Goal: Information Seeking & Learning: Check status

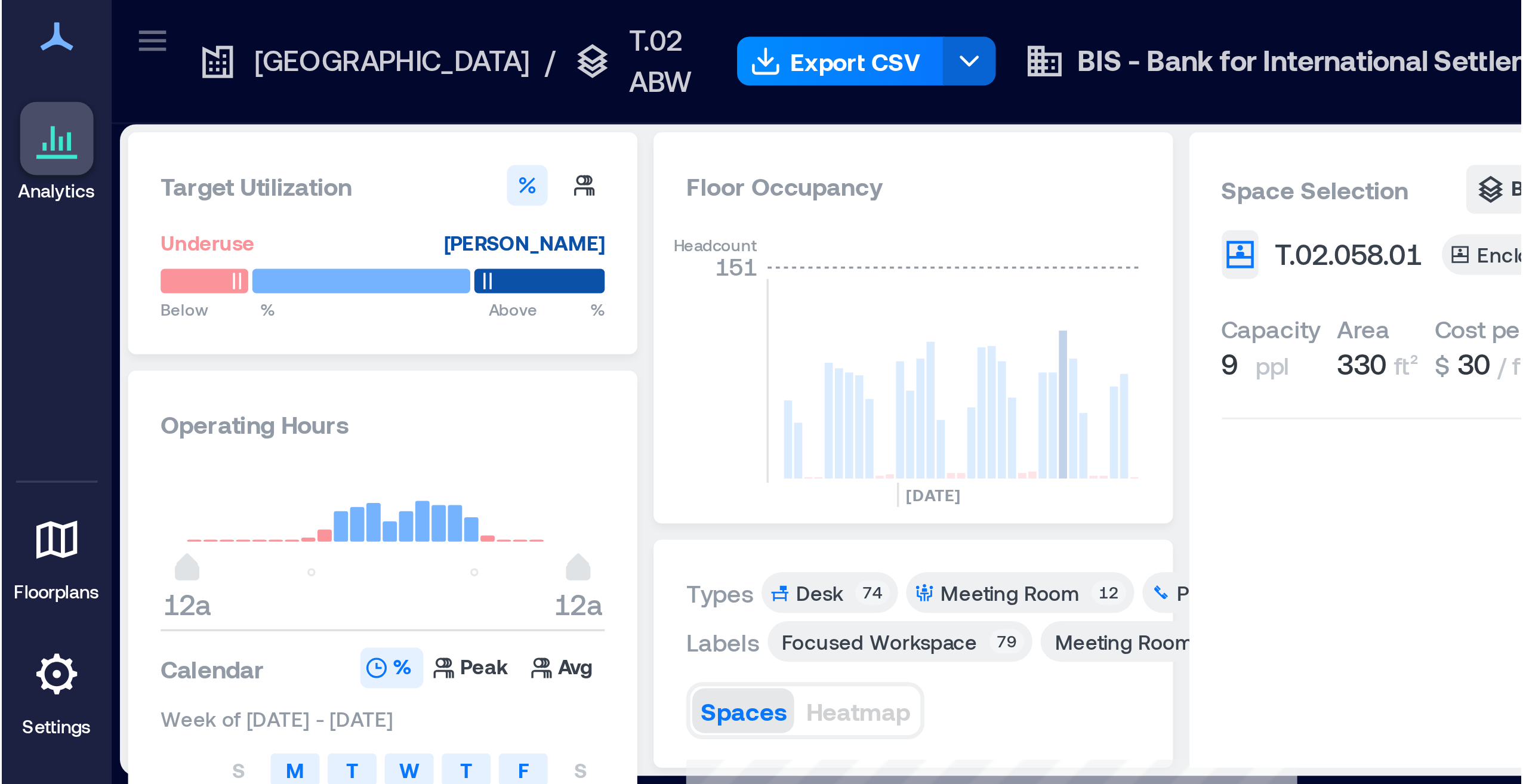
scroll to position [0, 678]
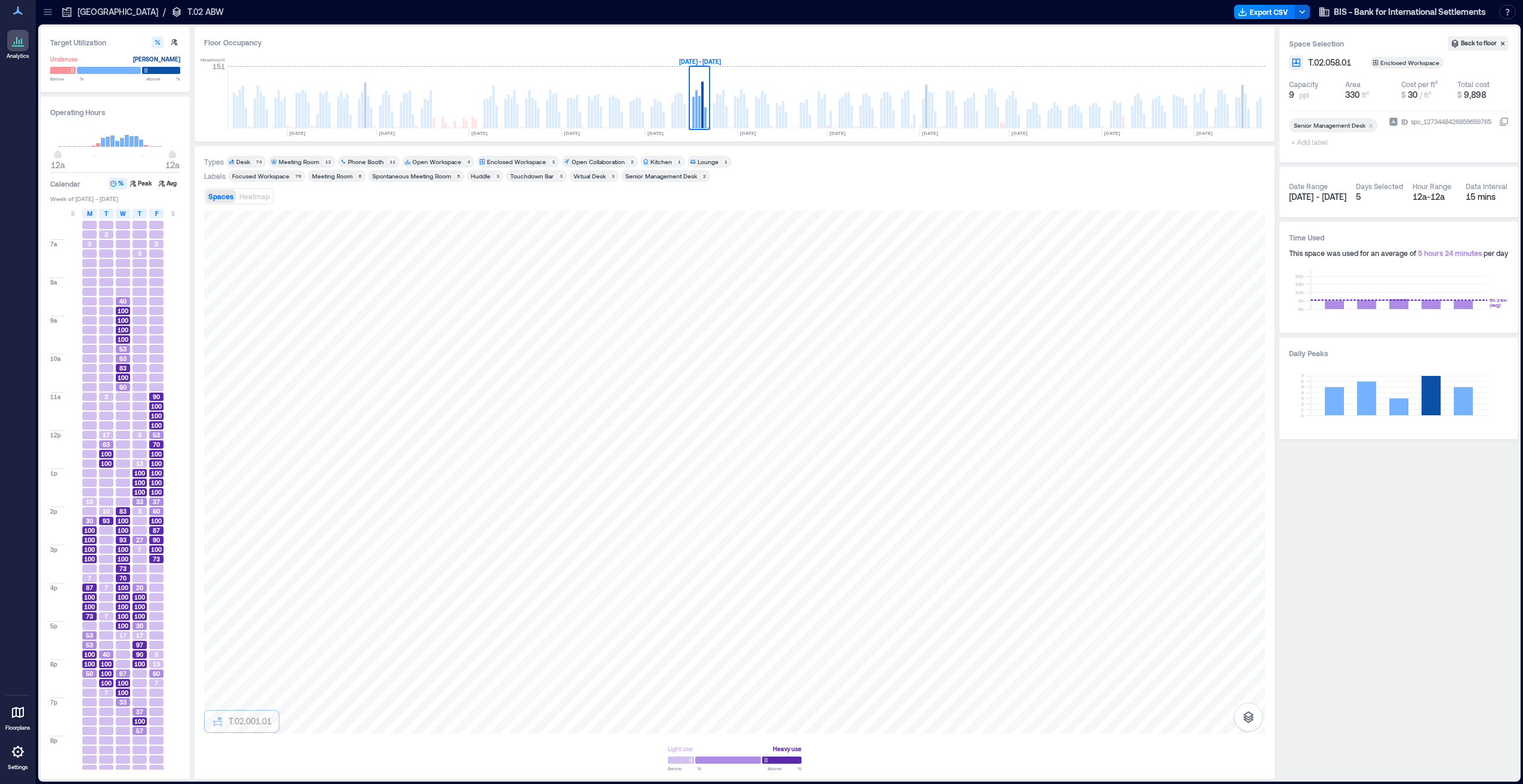
click at [443, 229] on div at bounding box center [734, 472] width 1061 height 524
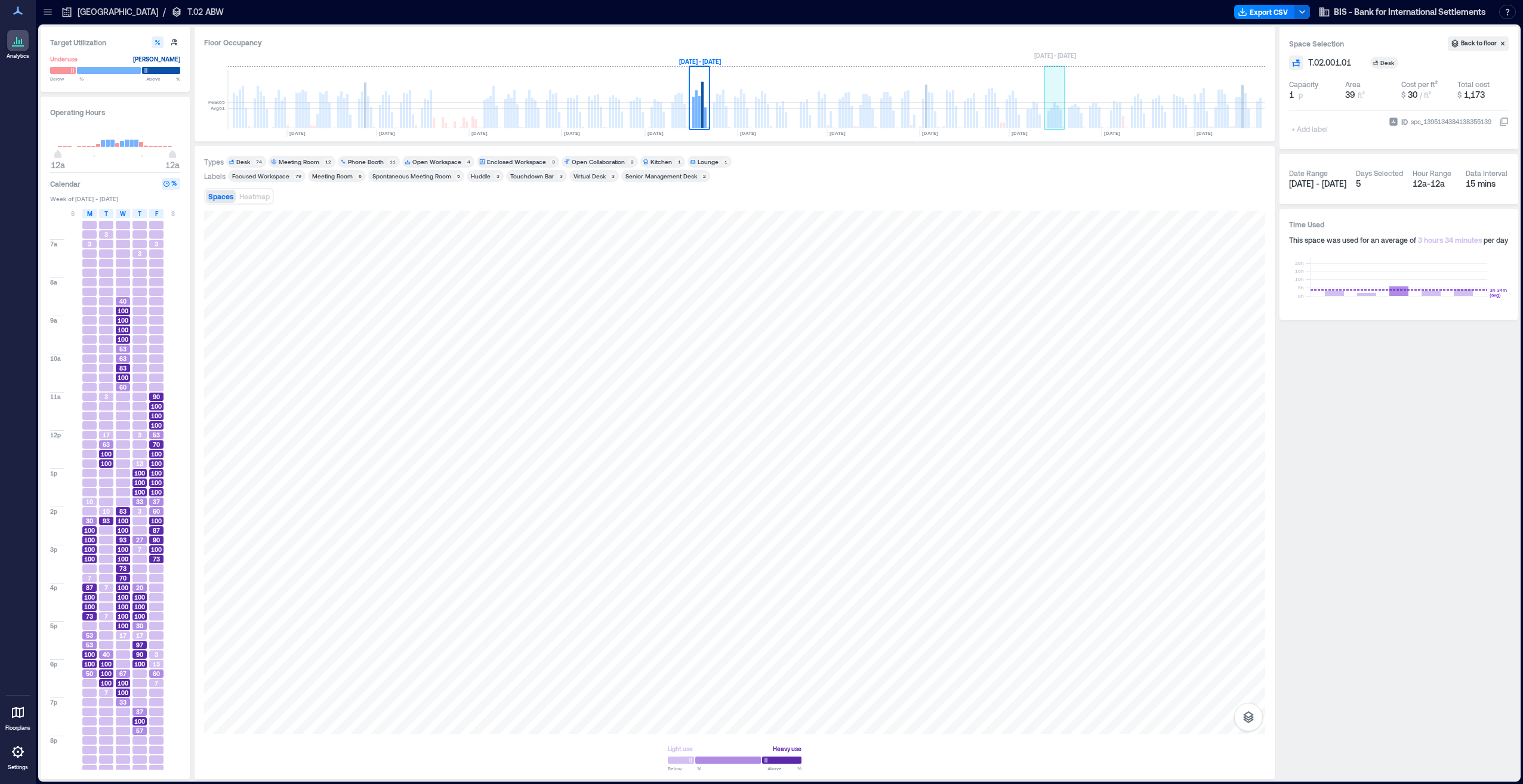
click at [444, 108] on rect at bounding box center [1054, 115] width 3 height 26
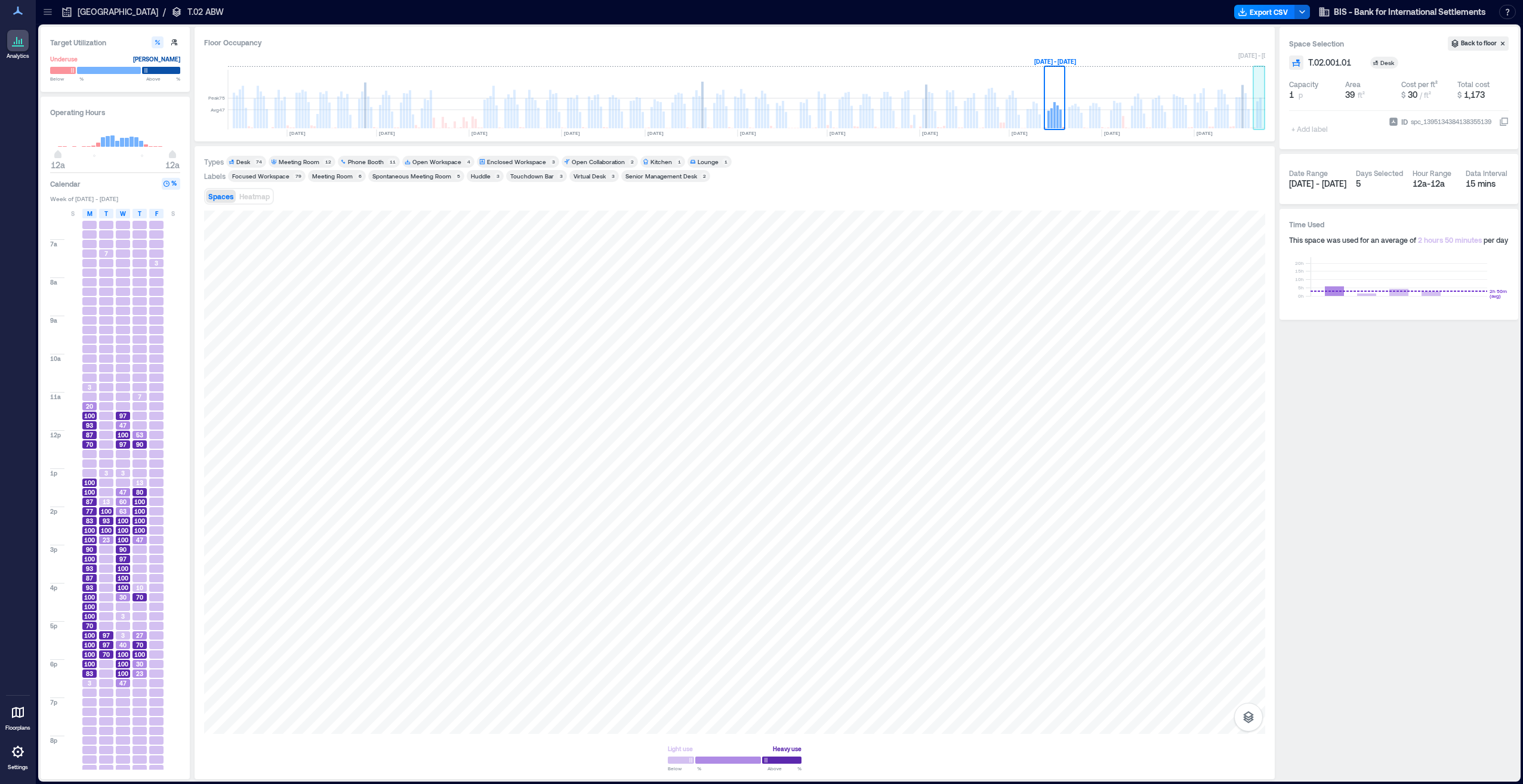
click at [444, 118] on rect at bounding box center [1259, 100] width 12 height 60
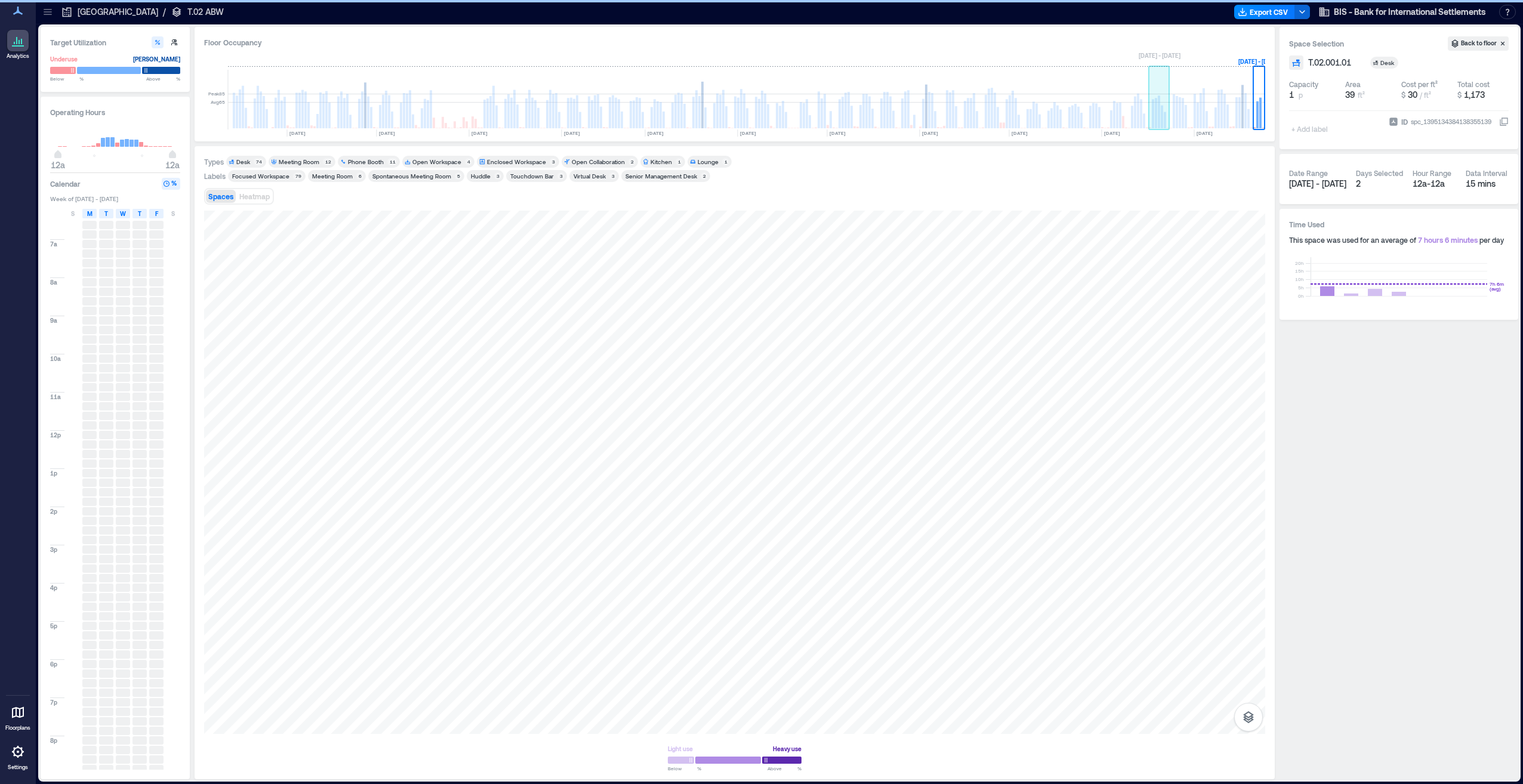
drag, startPoint x: 1159, startPoint y: 106, endPoint x: 1141, endPoint y: 106, distance: 18.0
click at [444, 106] on g at bounding box center [410, 100] width 1710 height 60
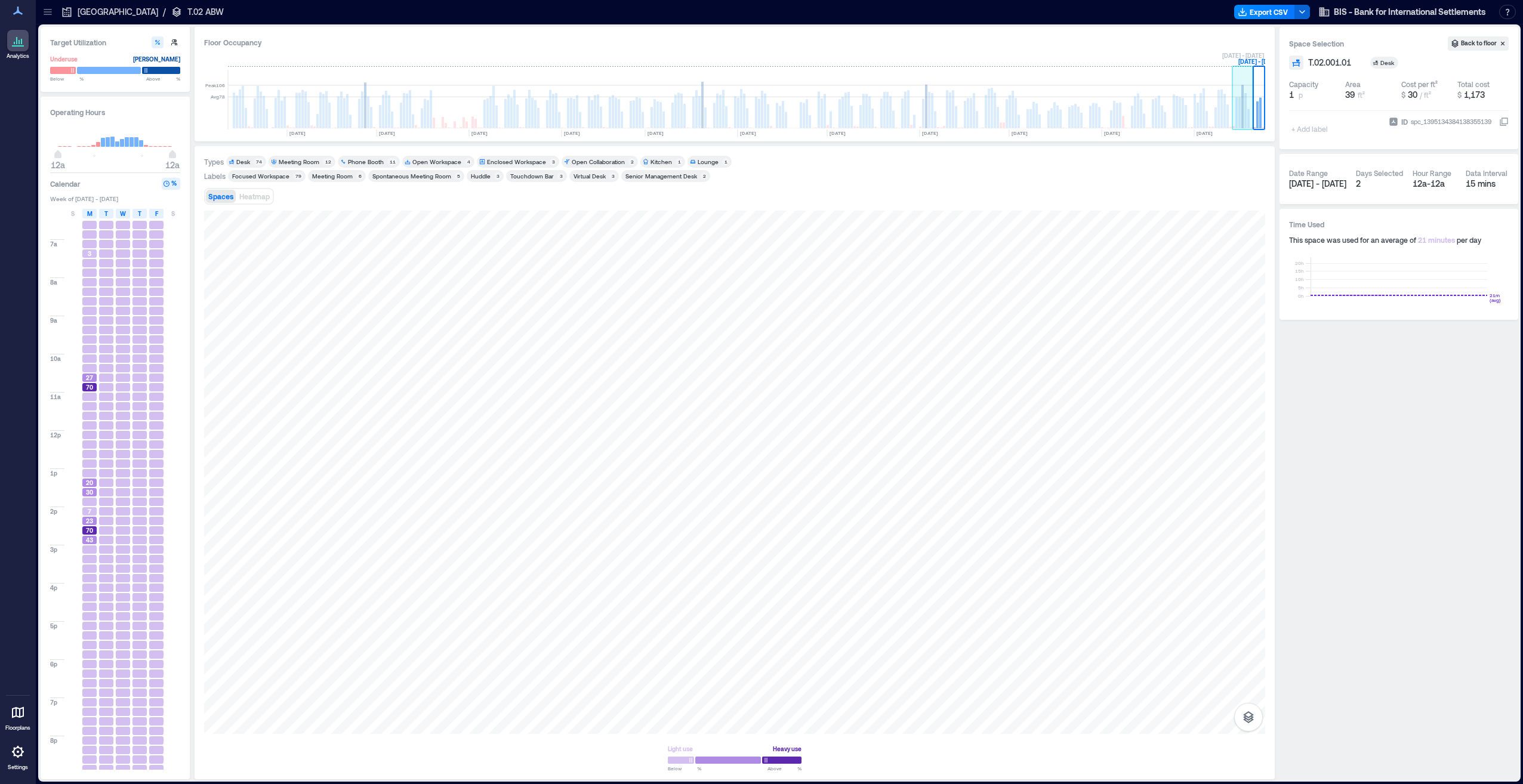
click at [444, 117] on rect at bounding box center [1242, 106] width 3 height 43
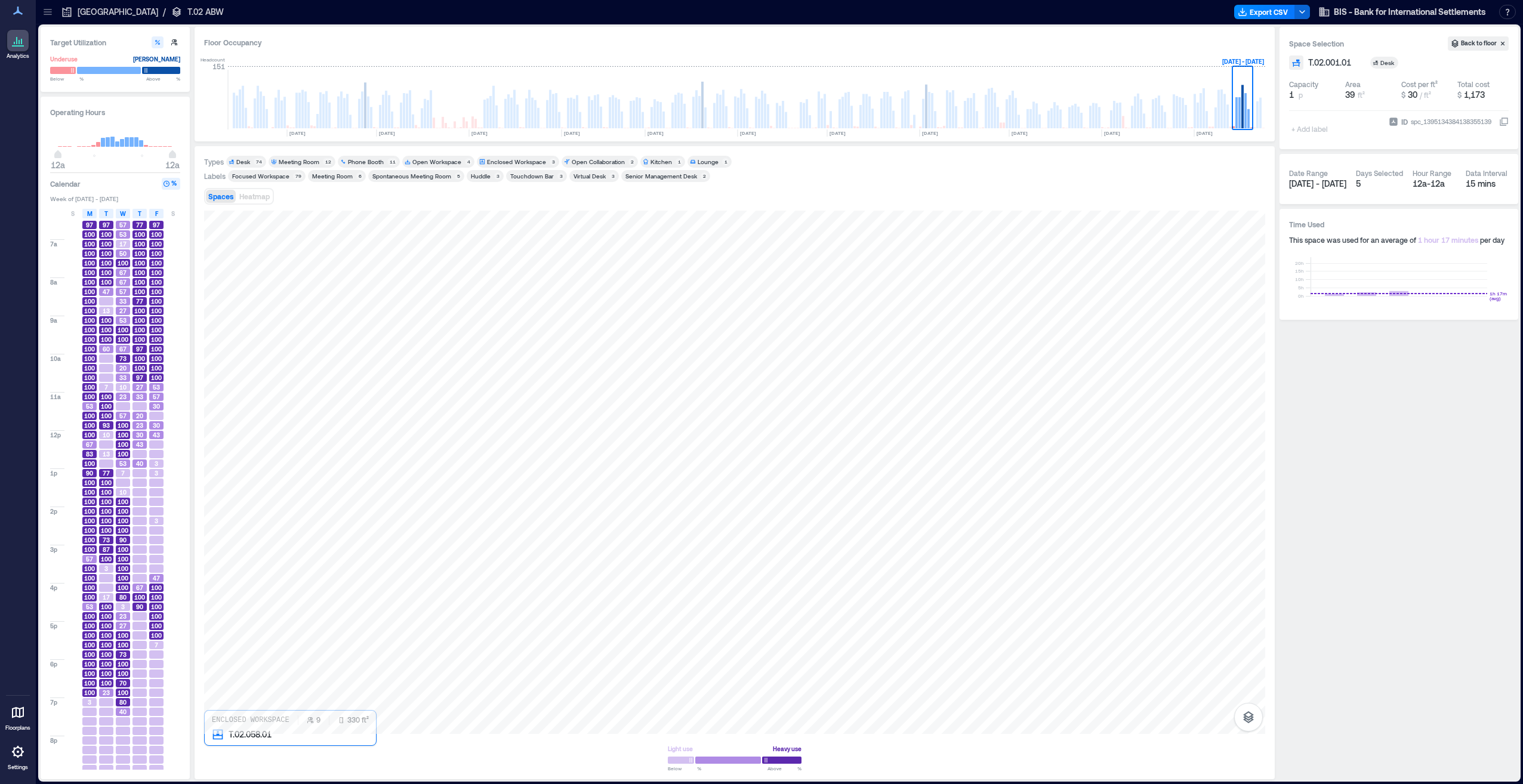
click at [444, 229] on div at bounding box center [734, 472] width 1061 height 524
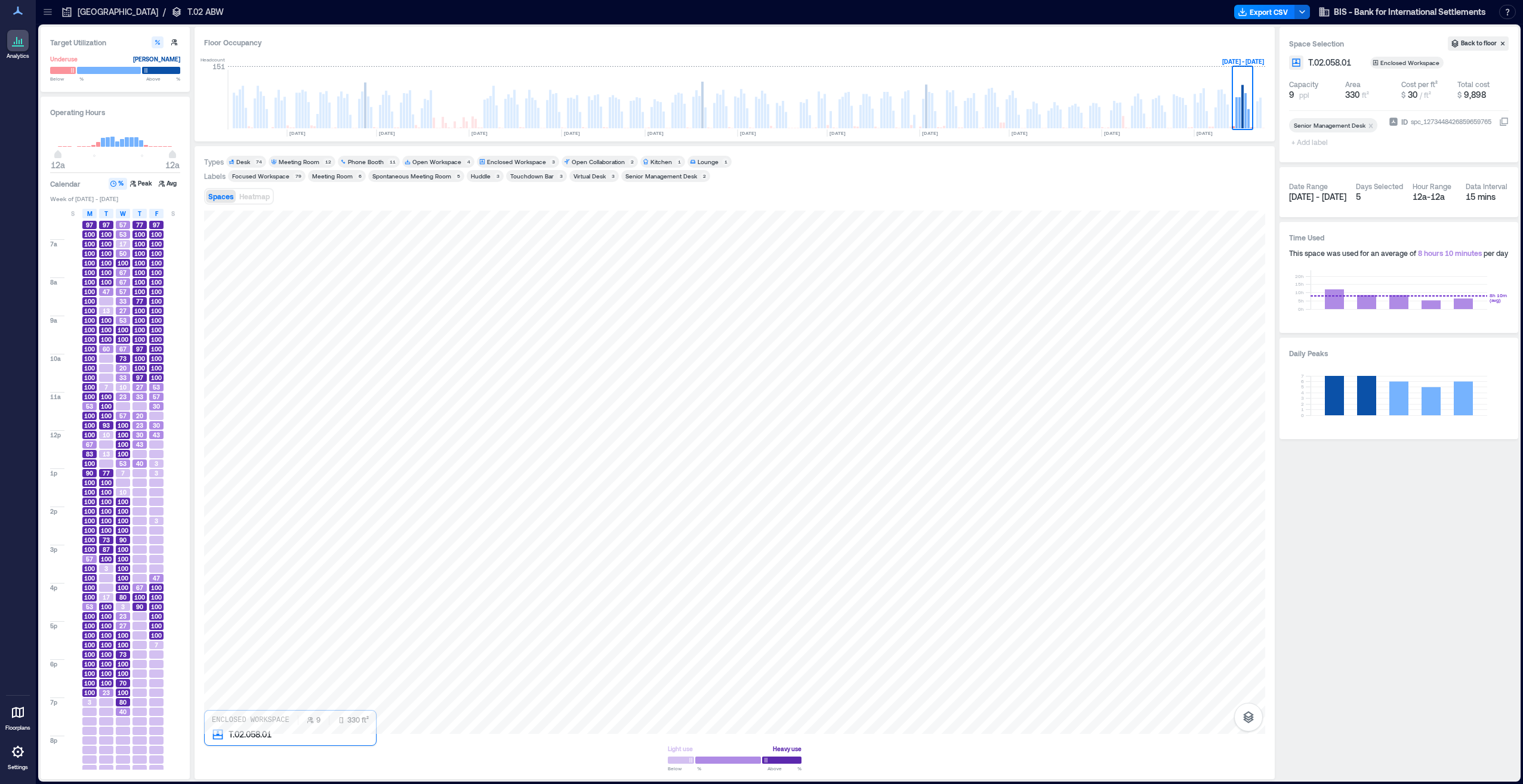
click at [444, 229] on div at bounding box center [734, 472] width 1061 height 524
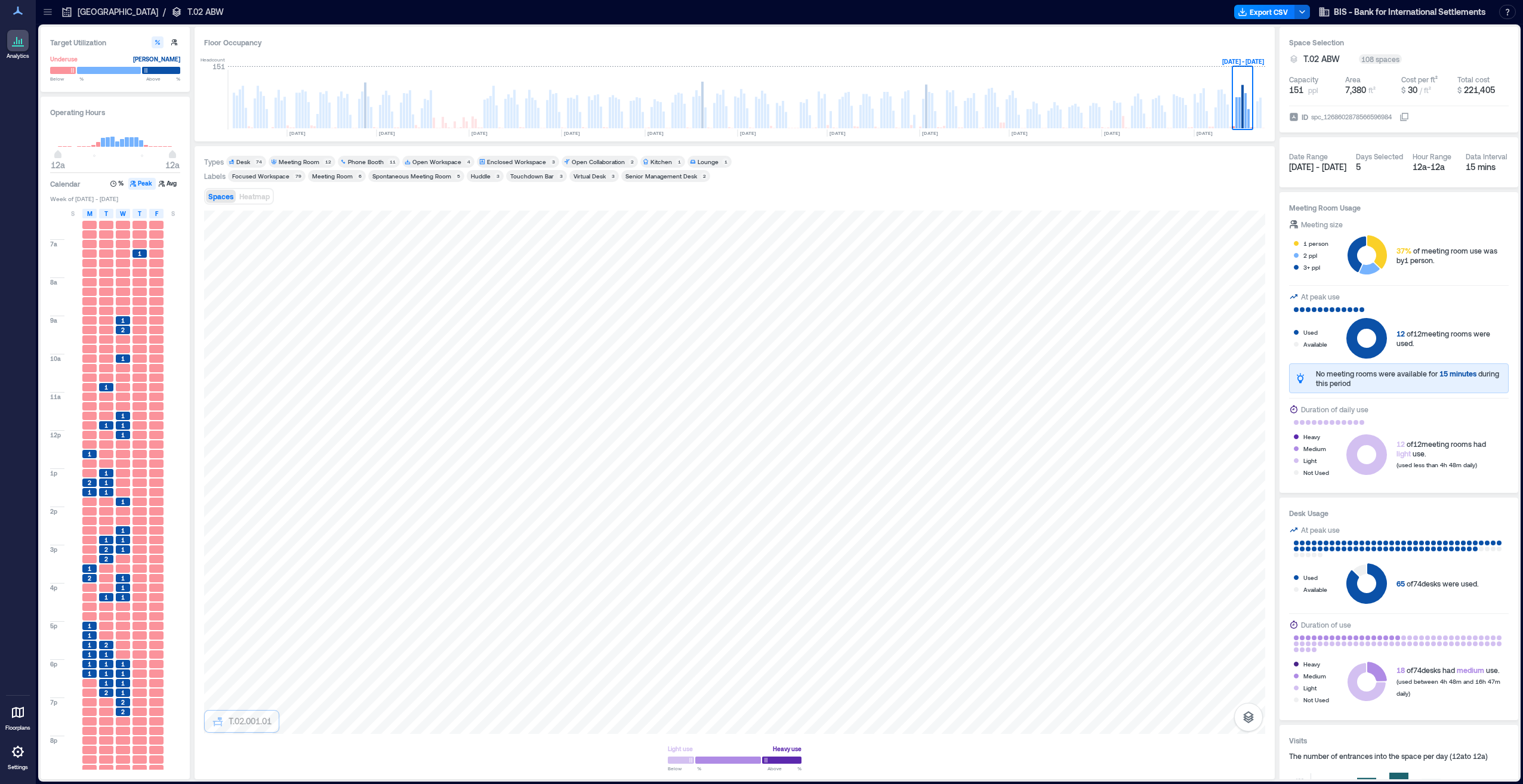
click at [444, 229] on div at bounding box center [734, 472] width 1061 height 524
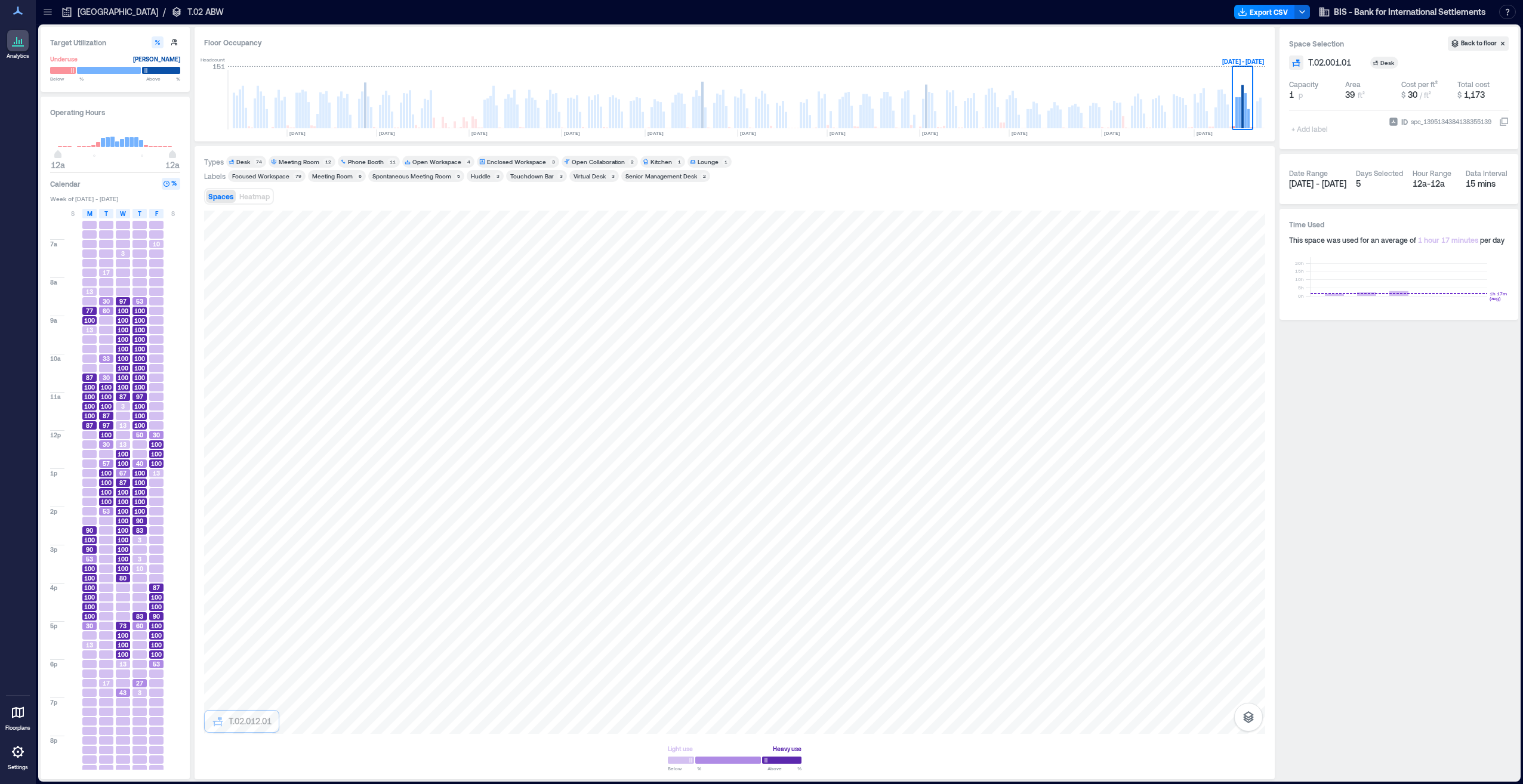
click at [444, 229] on div at bounding box center [734, 472] width 1061 height 524
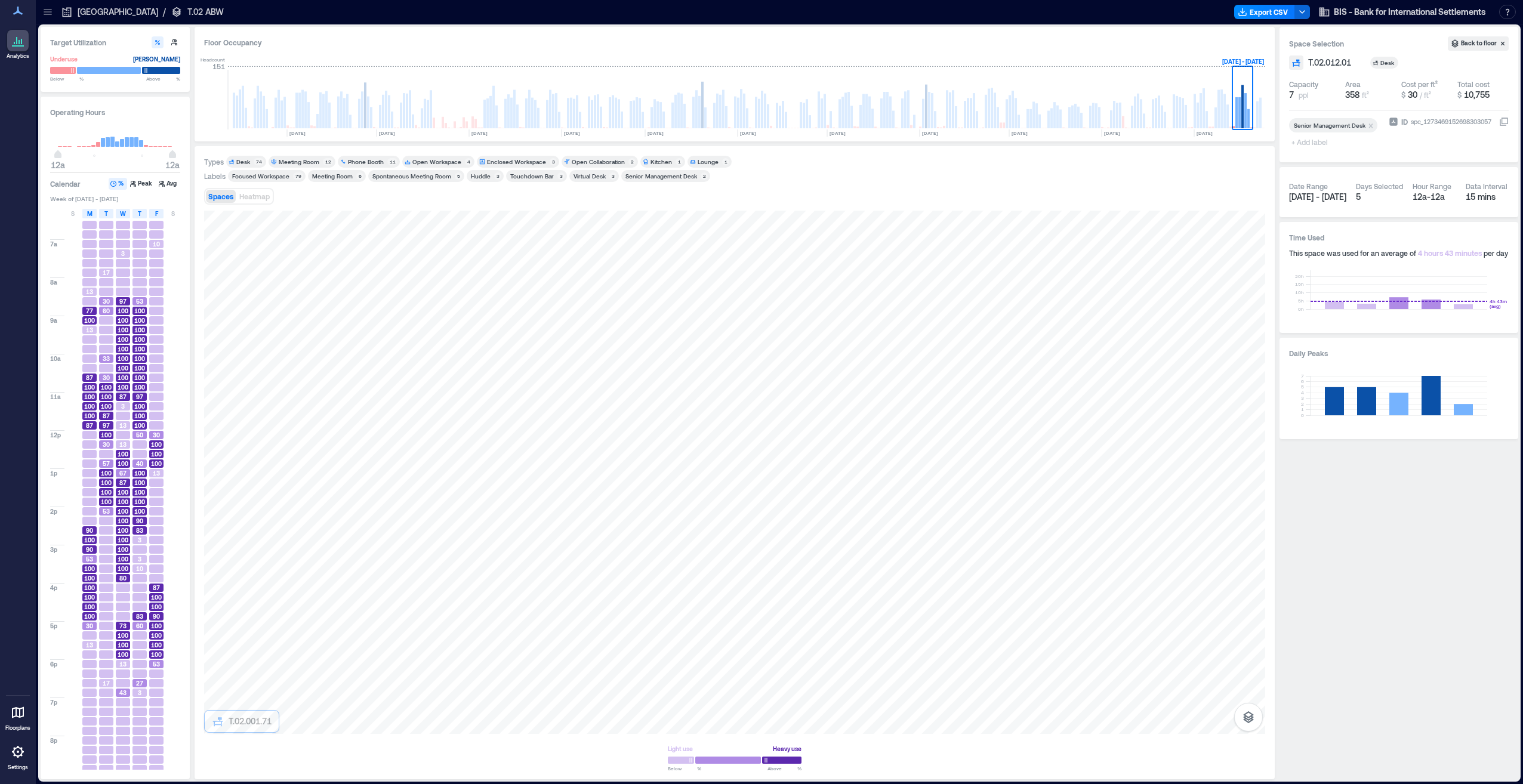
click at [444, 229] on div at bounding box center [734, 472] width 1061 height 524
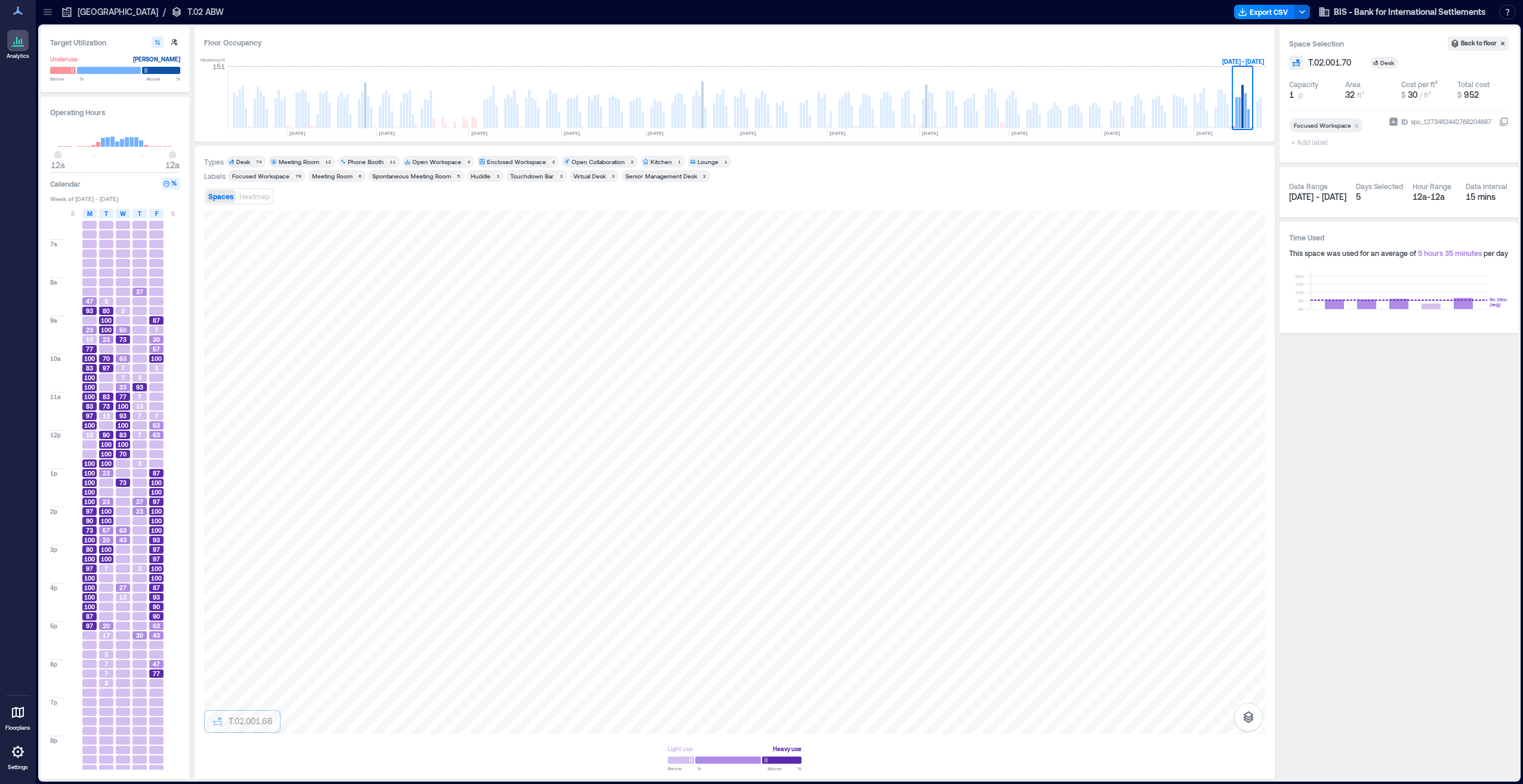
click at [444, 229] on div at bounding box center [734, 472] width 1061 height 524
click at [219, 60] on div "Headcount 151 [DATE] [DATE] [DATE] [DATE] [DATE] [DATE] [DATE] [DATE] [DATE] [D…" at bounding box center [734, 92] width 1061 height 79
click at [444, 63] on icon "[DATE] [DATE] [DATE] [DATE] [DATE] [DATE] [DATE] [DATE] [DATE] [DATE] [DATE] [D…" at bounding box center [410, 95] width 1710 height 84
